Goal: Find contact information: Obtain details needed to contact an individual or organization

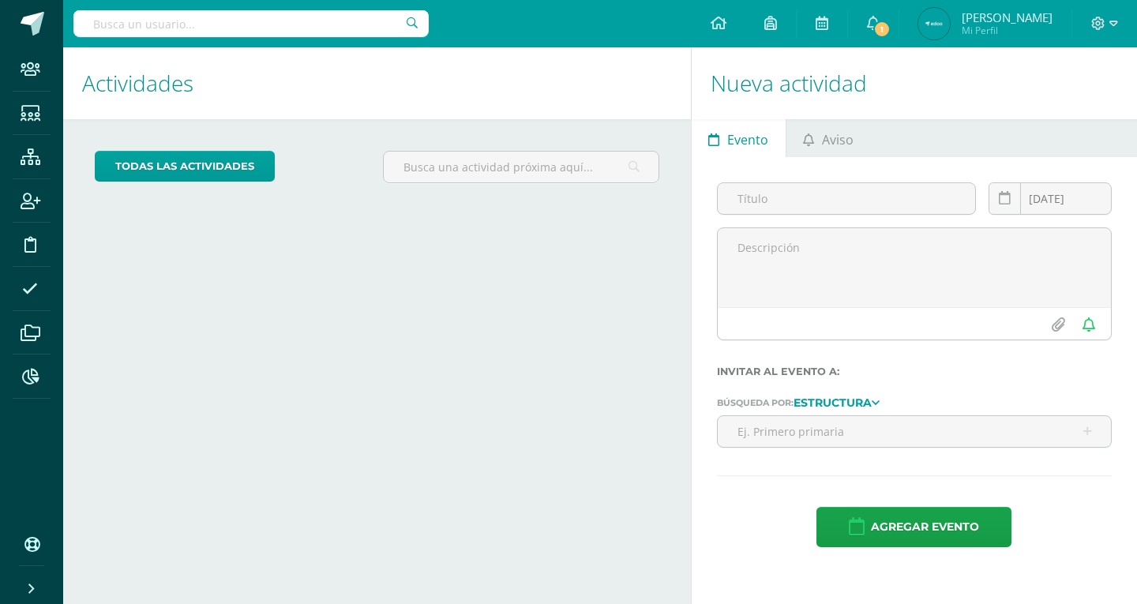
click at [275, 21] on input "text" at bounding box center [250, 23] width 355 height 27
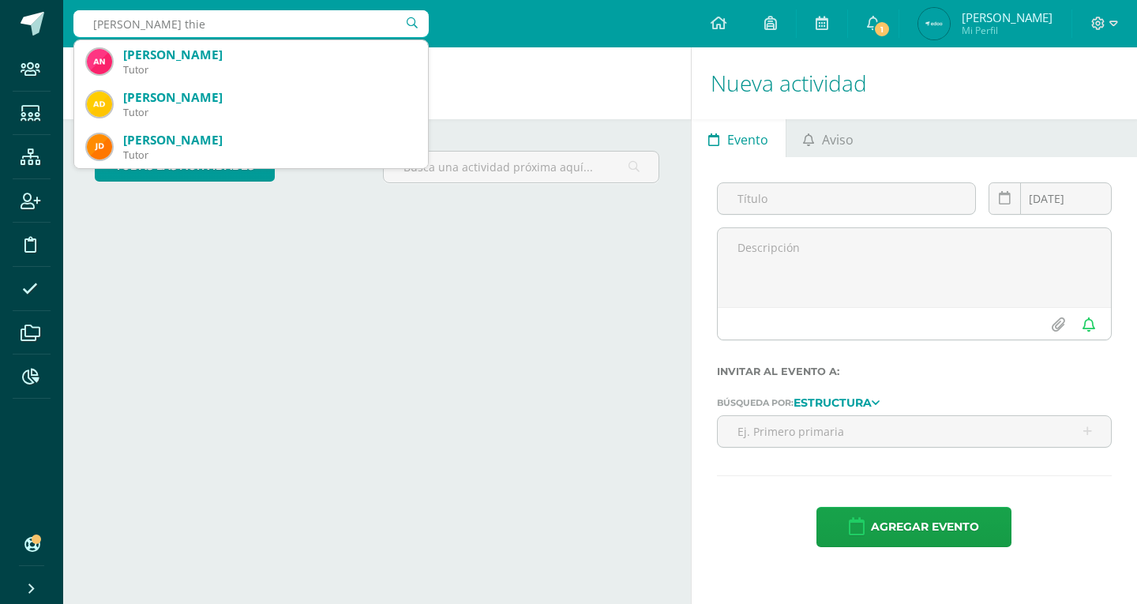
type input "[PERSON_NAME] [PERSON_NAME]"
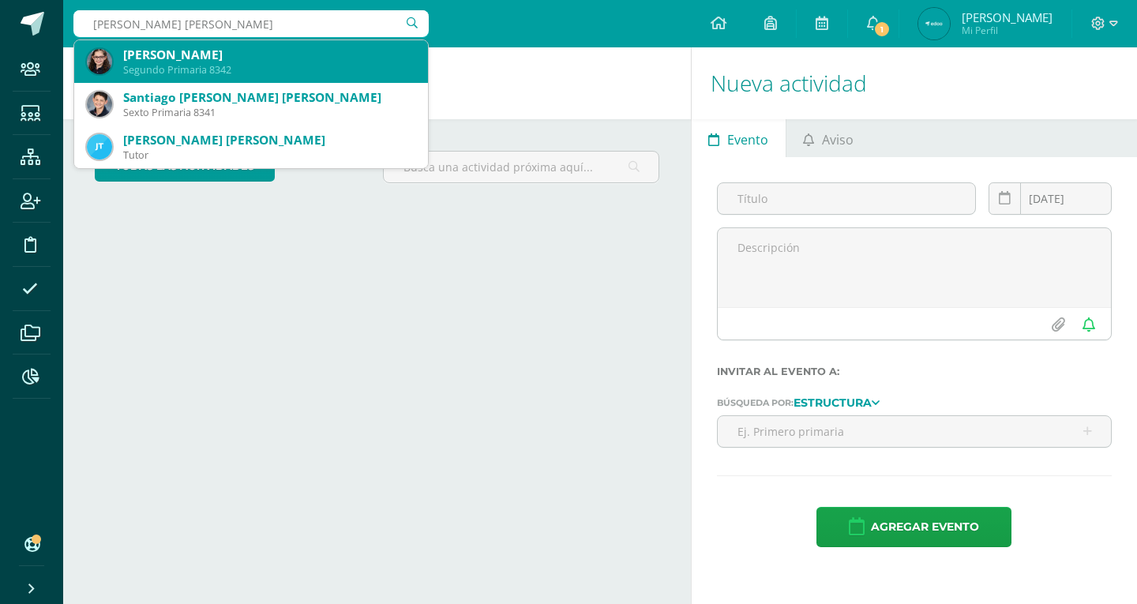
click at [226, 56] on div "[PERSON_NAME]" at bounding box center [269, 55] width 292 height 17
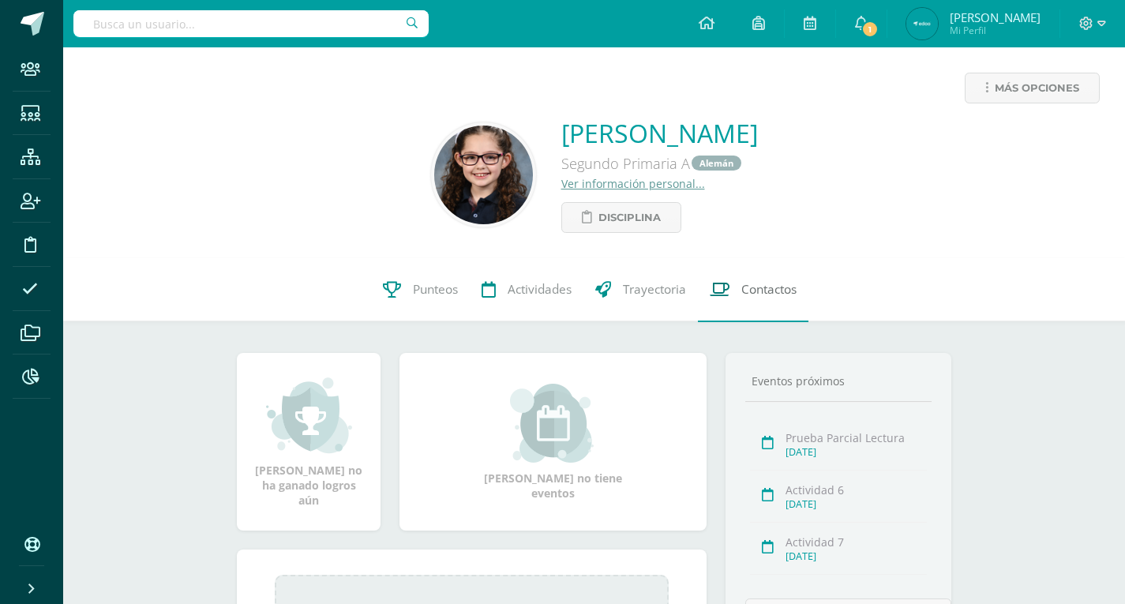
click at [766, 289] on span "Contactos" at bounding box center [768, 290] width 55 height 17
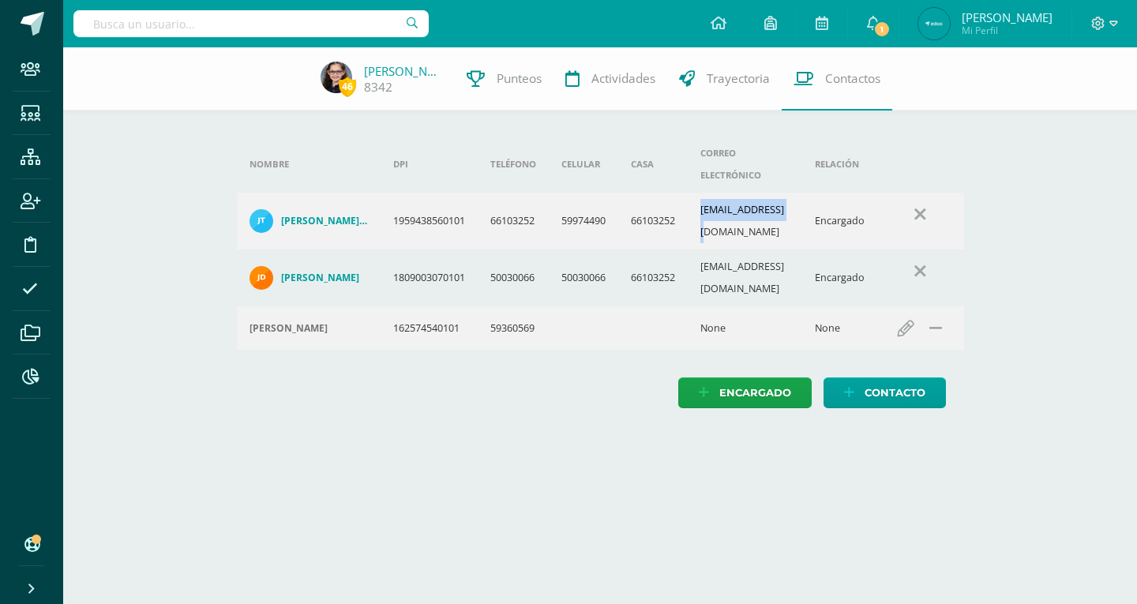
drag, startPoint x: 801, startPoint y: 190, endPoint x: 700, endPoint y: 191, distance: 101.0
click at [700, 193] on td "johatl@gmail.com" at bounding box center [745, 221] width 114 height 57
copy td "johatl@gmail.com"
